Goal: Transaction & Acquisition: Purchase product/service

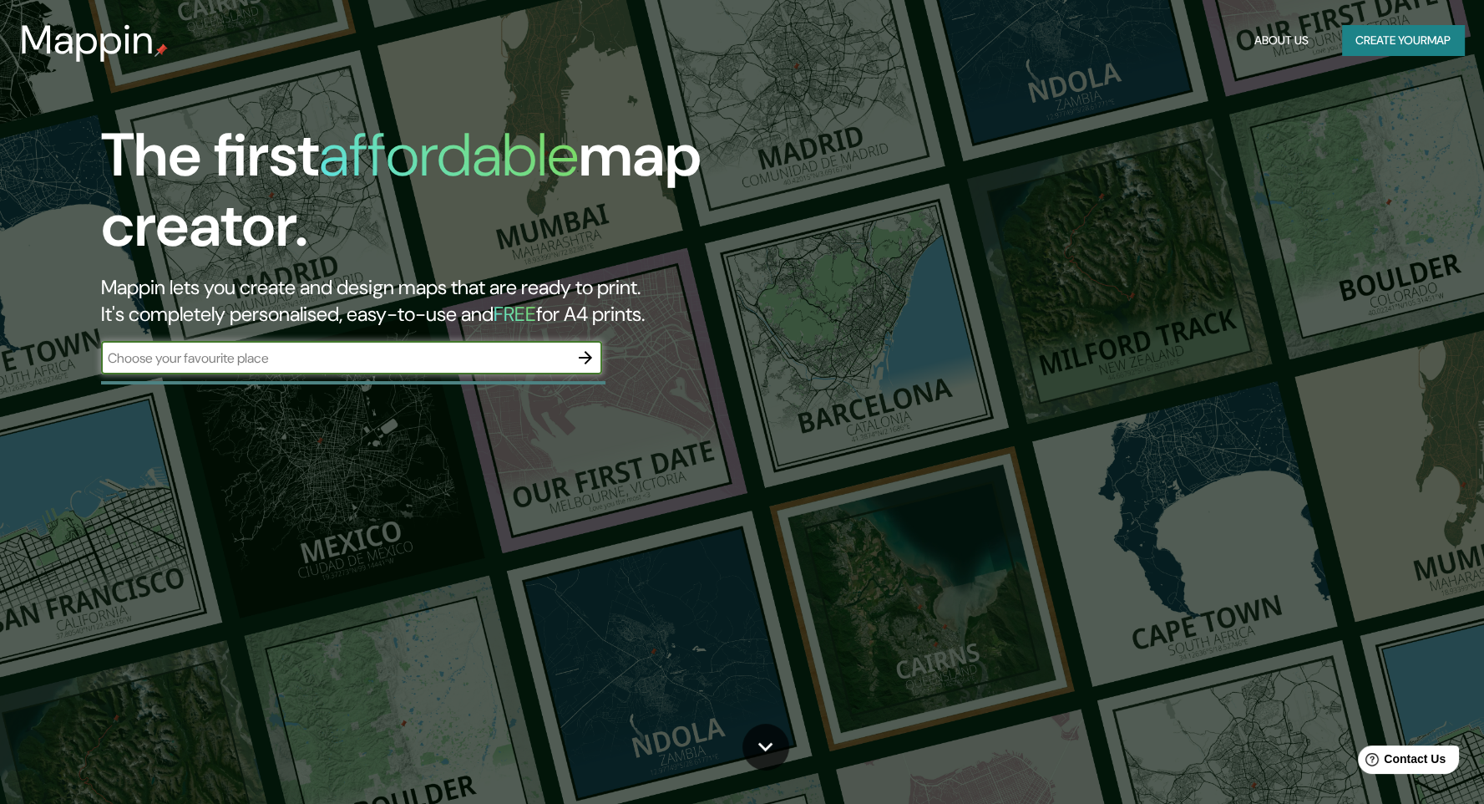
click at [439, 350] on input "text" at bounding box center [335, 357] width 468 height 19
type input "[GEOGRAPHIC_DATA]"
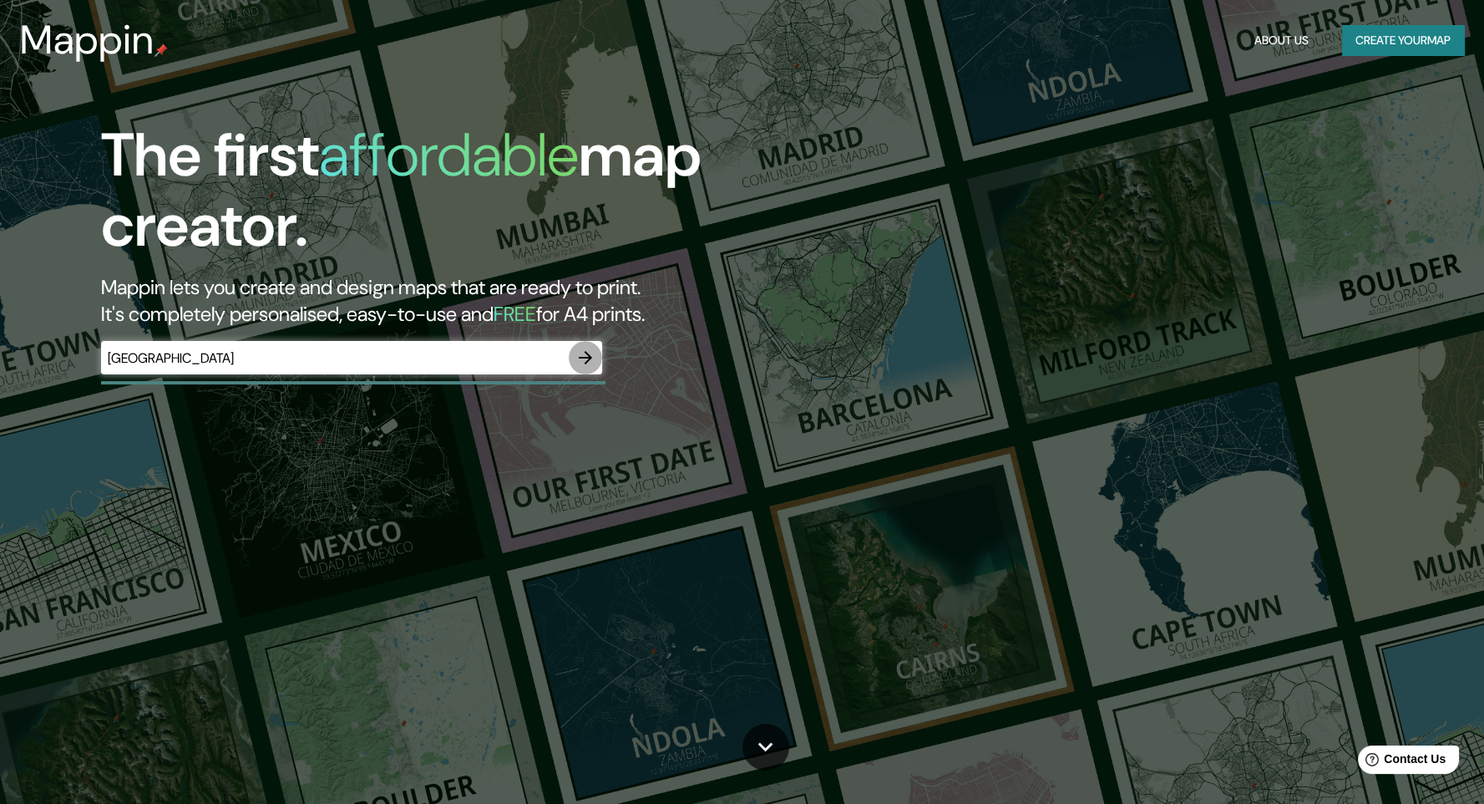
click at [591, 359] on icon "button" at bounding box center [585, 357] width 20 height 20
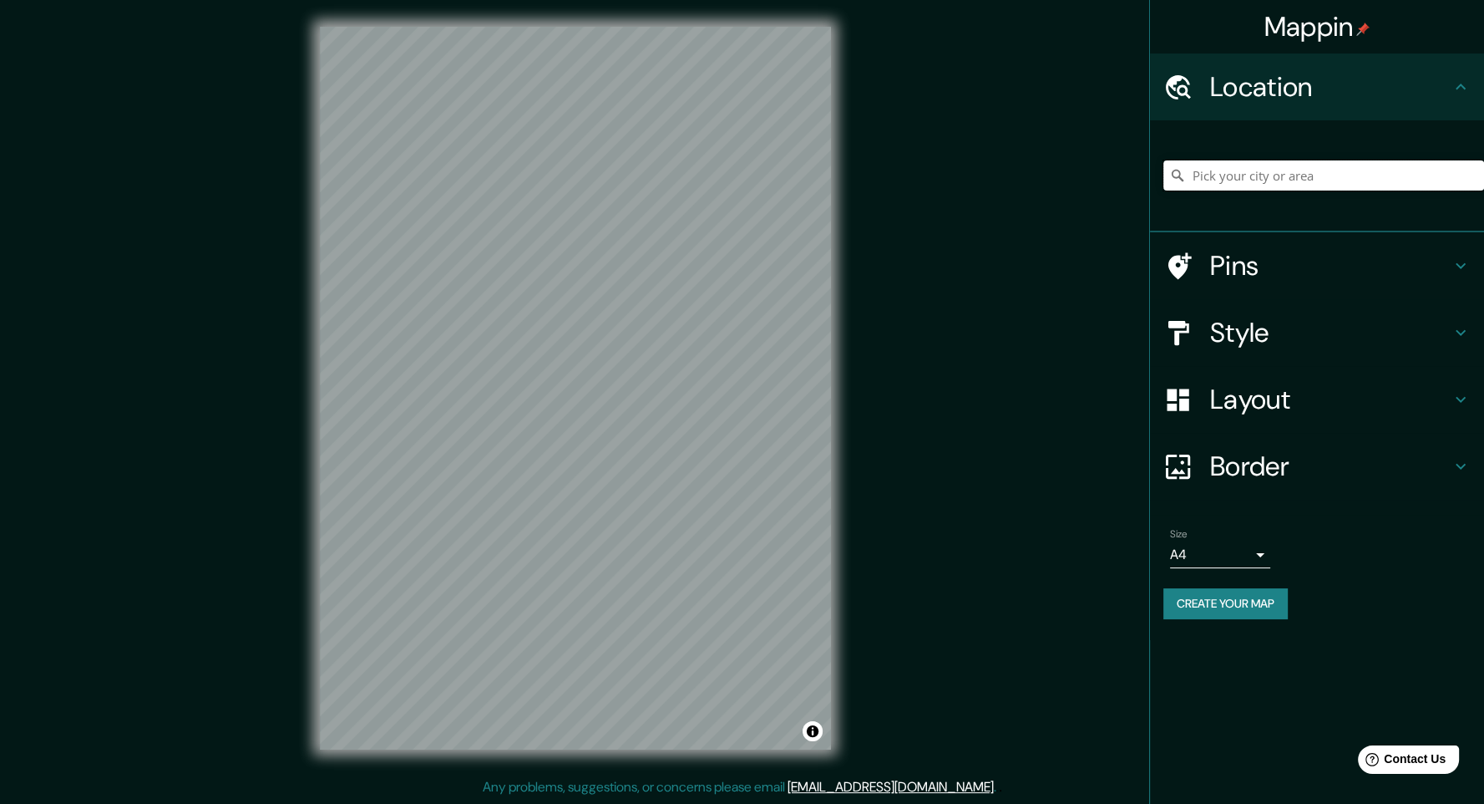
click at [1388, 171] on input "Pick your city or area" at bounding box center [1324, 175] width 321 height 30
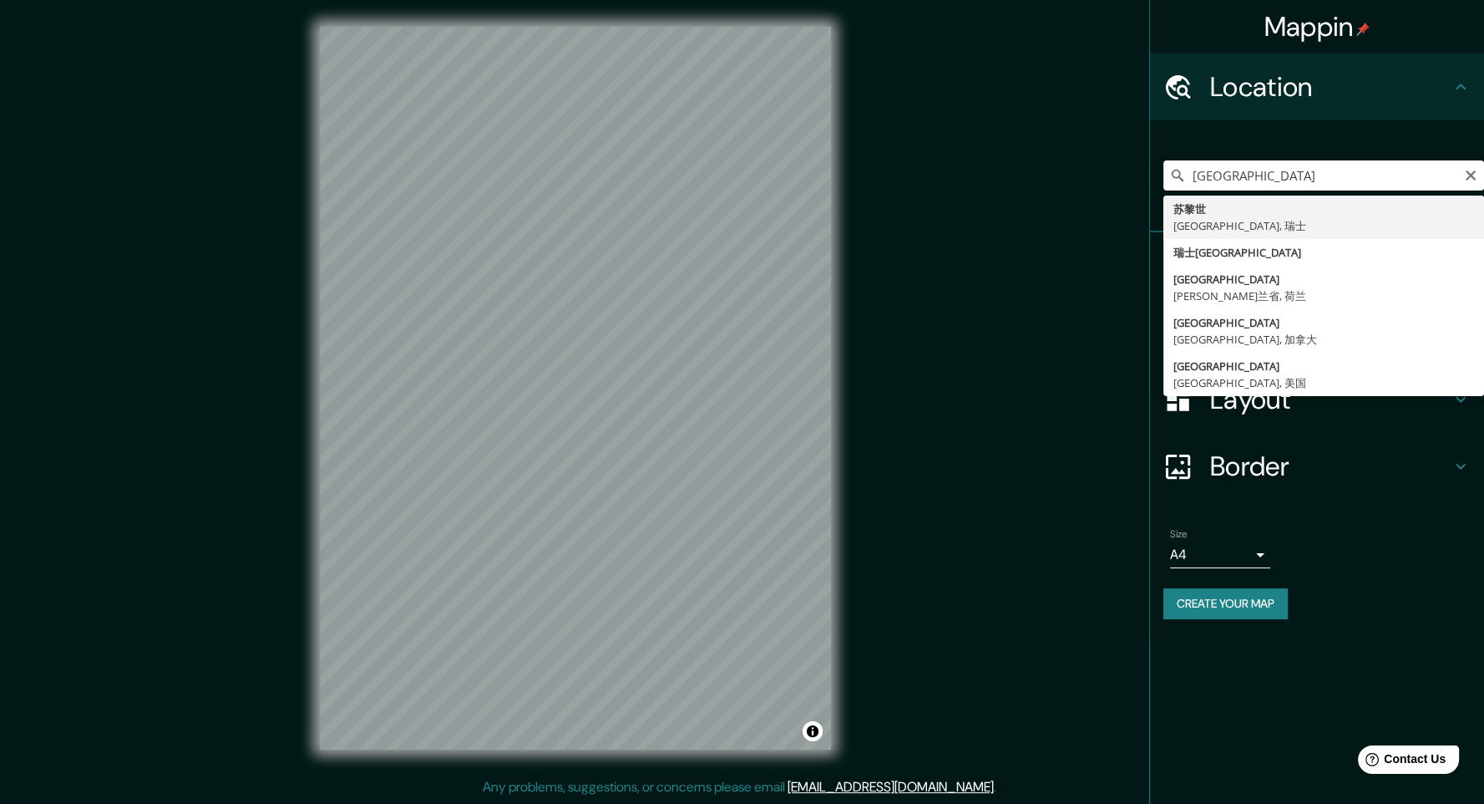
type input "苏黎世, [GEOGRAPHIC_DATA], 瑞士"
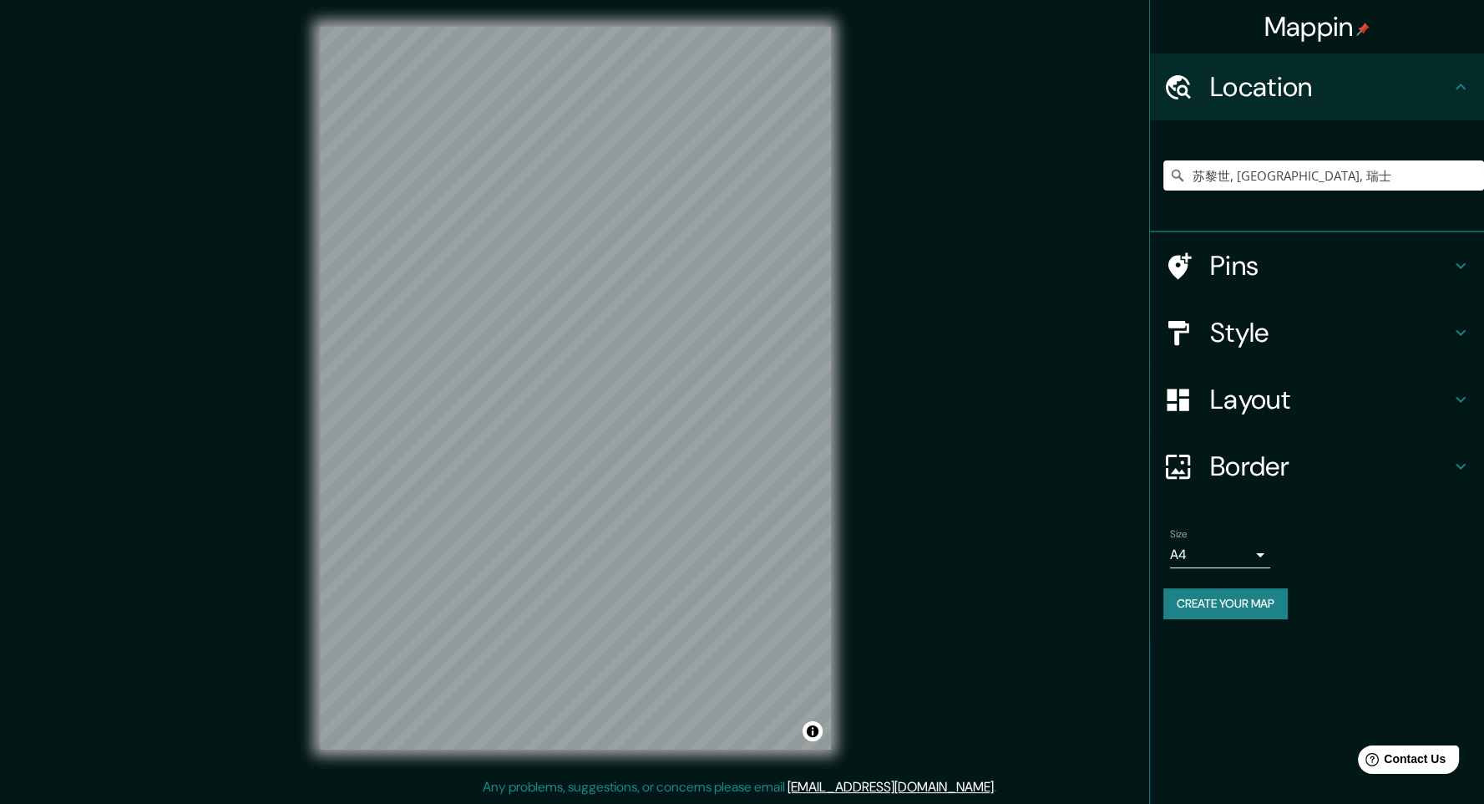
click at [1240, 264] on h4 "Pins" at bounding box center [1330, 265] width 241 height 33
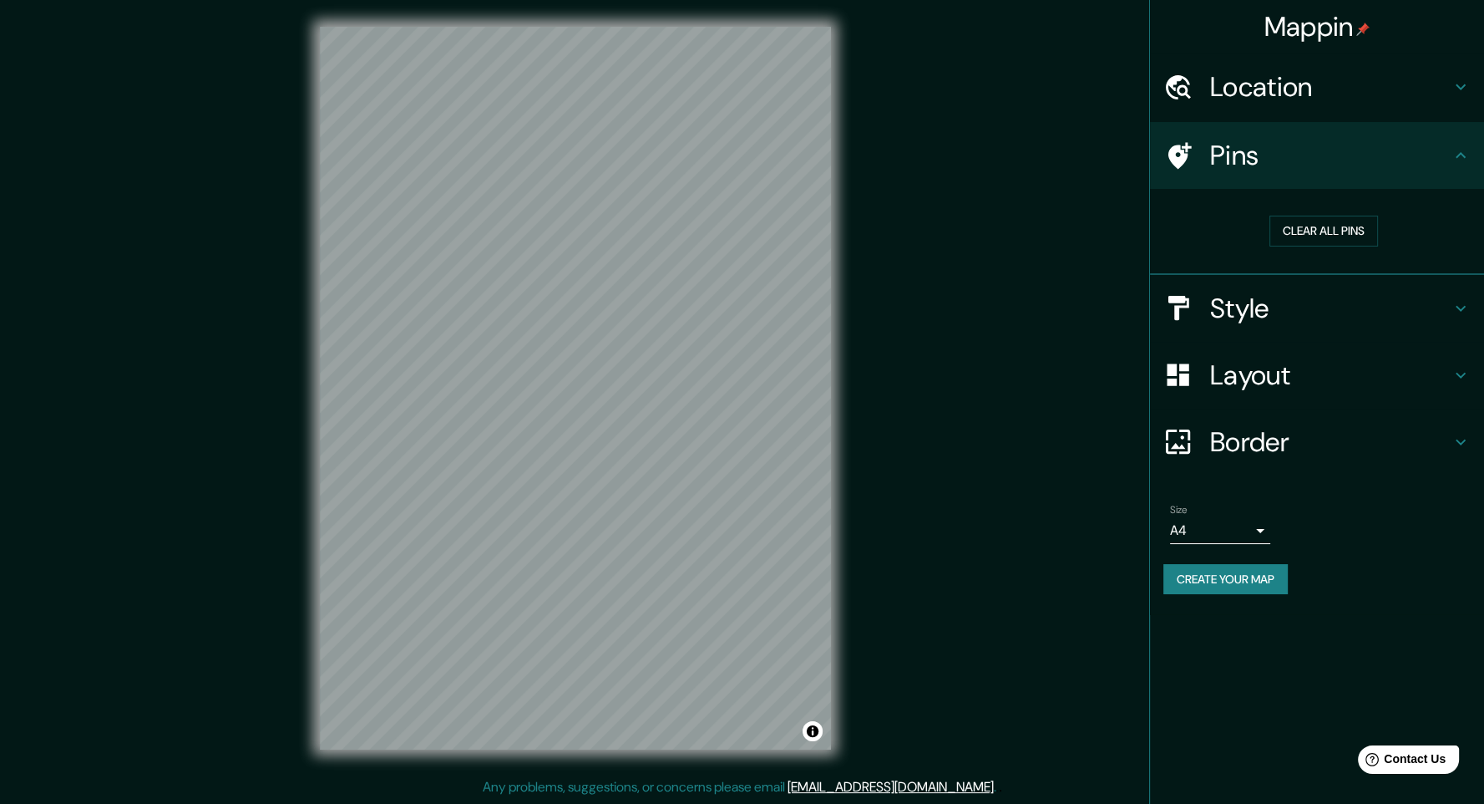
click at [1276, 583] on button "Create your map" at bounding box center [1226, 579] width 124 height 31
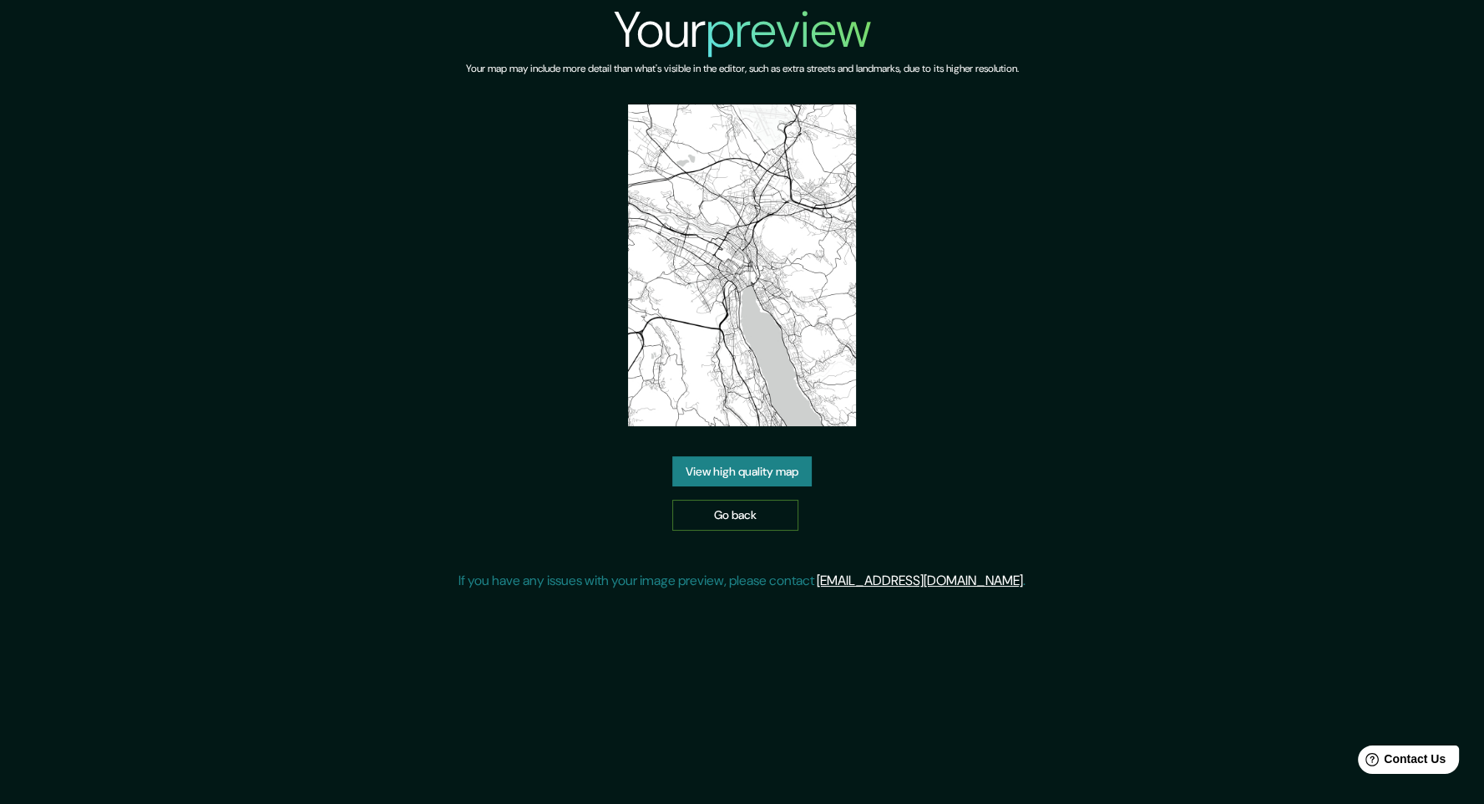
click at [766, 510] on link "Go back" at bounding box center [735, 514] width 126 height 31
